Goal: Task Accomplishment & Management: Complete application form

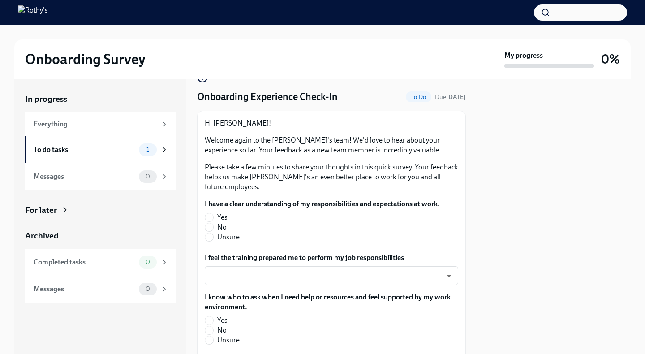
scroll to position [22, 0]
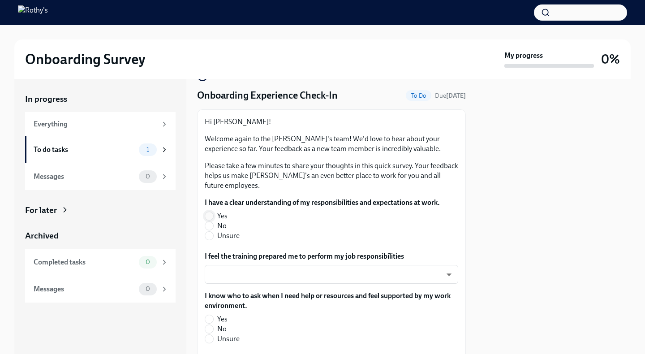
click at [212, 218] on input "Yes" at bounding box center [209, 216] width 8 height 8
radio input "true"
click at [257, 274] on body "Onboarding Survey My progress 0% In progress Everything To do tasks 1 Messages …" at bounding box center [322, 182] width 645 height 364
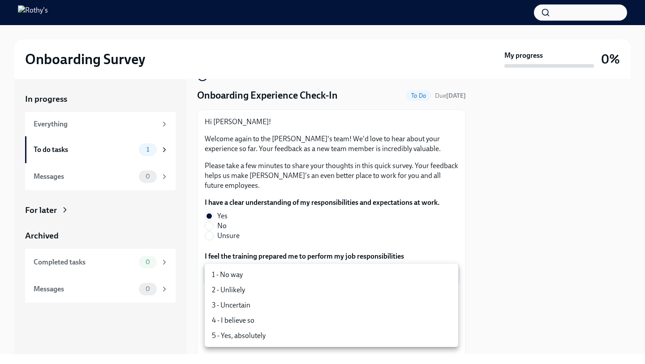
click at [247, 337] on li "5 - Yes, absolutely" at bounding box center [332, 335] width 254 height 15
type input "TVXOjZLlD"
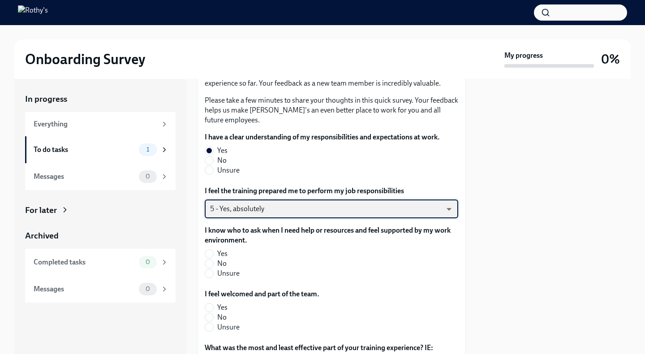
scroll to position [94, 0]
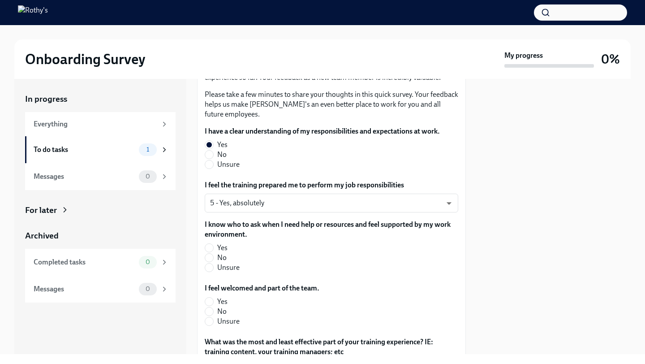
click at [217, 248] on span "Yes" at bounding box center [222, 248] width 10 height 10
click at [213, 248] on input "Yes" at bounding box center [209, 248] width 8 height 8
radio input "true"
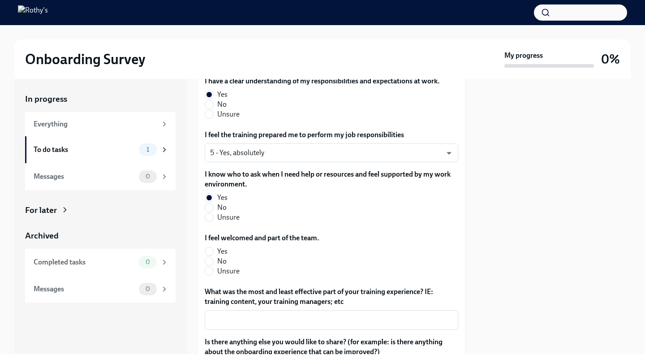
scroll to position [146, 0]
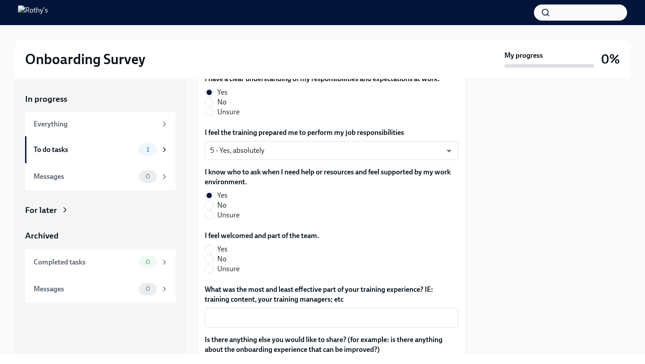
click at [217, 248] on span "Yes" at bounding box center [222, 249] width 10 height 10
click at [213, 248] on input "Yes" at bounding box center [209, 249] width 8 height 8
radio input "true"
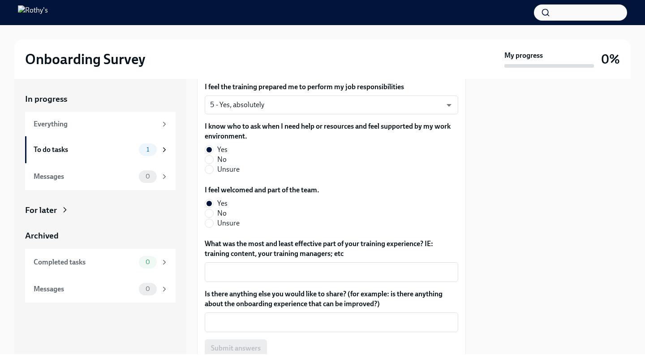
scroll to position [195, 0]
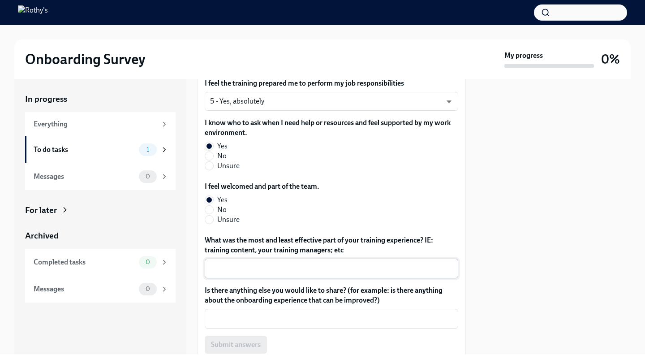
click at [238, 268] on textarea "What was the most and least effective part of your training experience? IE: tra…" at bounding box center [331, 268] width 243 height 11
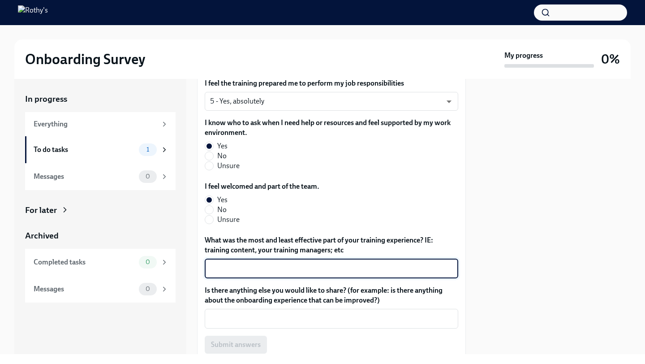
scroll to position [231, 0]
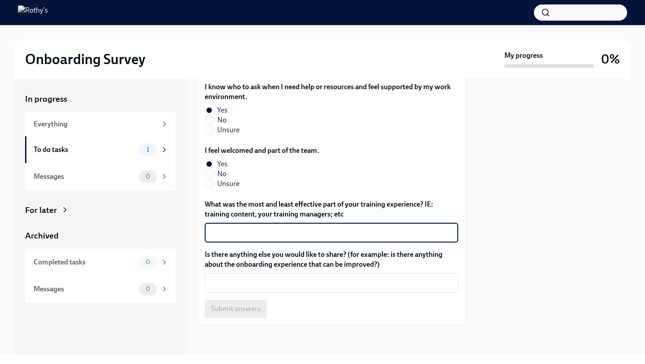
type textarea "Z"
type textarea "Working directly on the floor was the greatest form of training."
click at [234, 319] on div "Hi [PERSON_NAME]! Welcome again to the [PERSON_NAME]'s team! We'd love to hear …" at bounding box center [331, 113] width 269 height 425
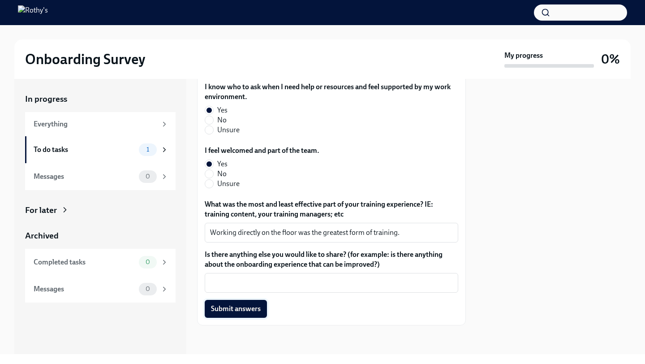
click at [232, 307] on span "Submit answers" at bounding box center [236, 308] width 50 height 9
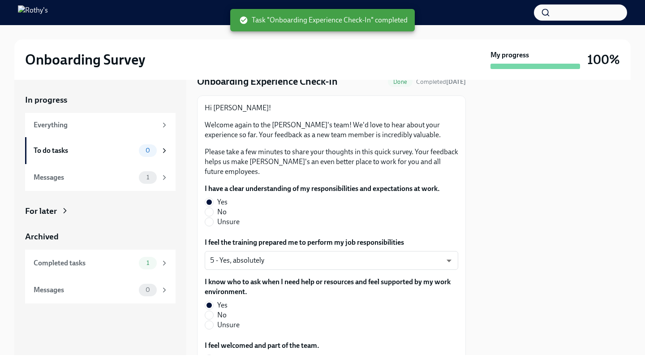
scroll to position [56, 0]
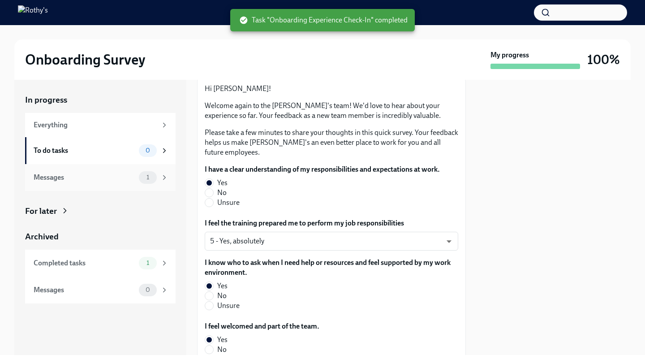
click at [78, 177] on div "Messages" at bounding box center [85, 178] width 102 height 10
